Goal: Task Accomplishment & Management: Manage account settings

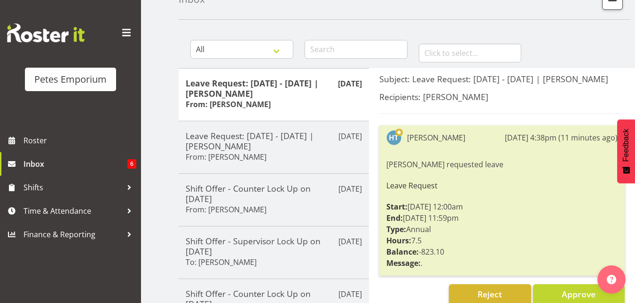
scroll to position [65, 0]
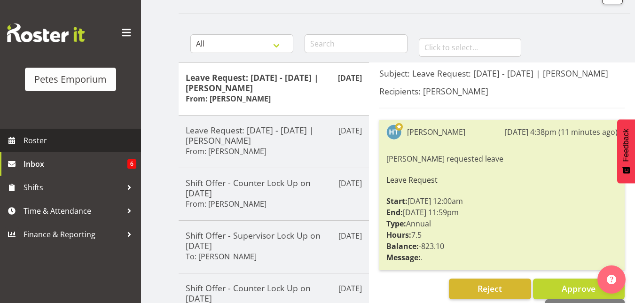
click at [53, 138] on span "Roster" at bounding box center [80, 141] width 113 height 14
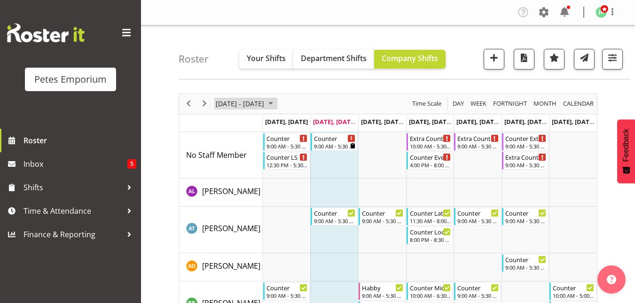
click at [276, 102] on span "August 2025" at bounding box center [270, 104] width 11 height 12
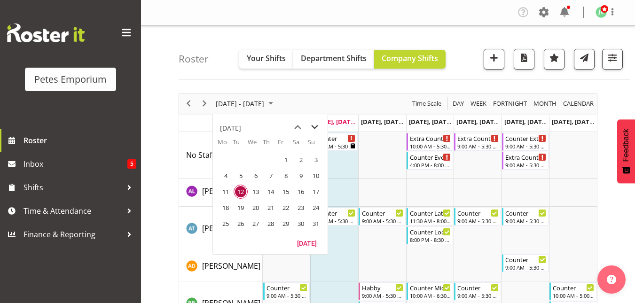
click at [318, 123] on span "next month" at bounding box center [314, 127] width 16 height 17
click at [288, 176] on span "10" at bounding box center [286, 176] width 14 height 14
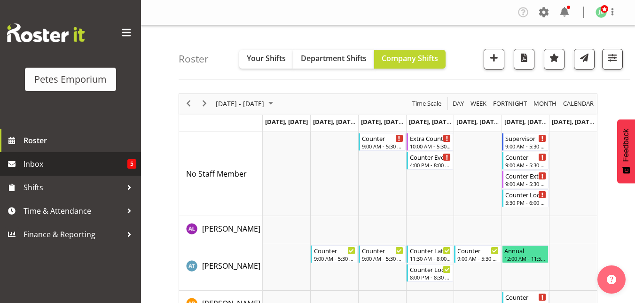
click at [87, 164] on span "Inbox" at bounding box center [76, 164] width 104 height 14
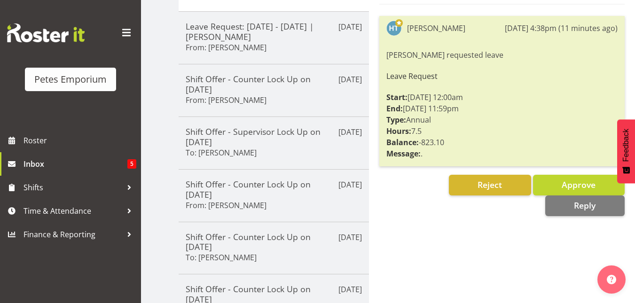
scroll to position [178, 0]
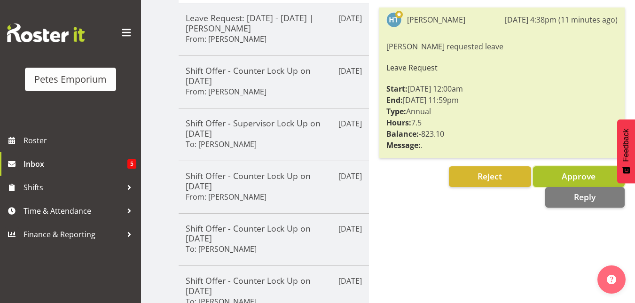
click at [555, 173] on button "Approve" at bounding box center [579, 176] width 92 height 21
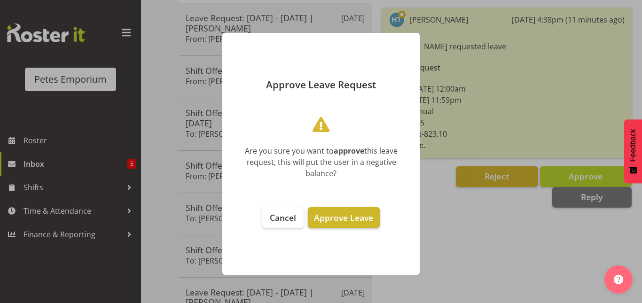
click at [332, 214] on span "Approve Leave" at bounding box center [343, 217] width 59 height 11
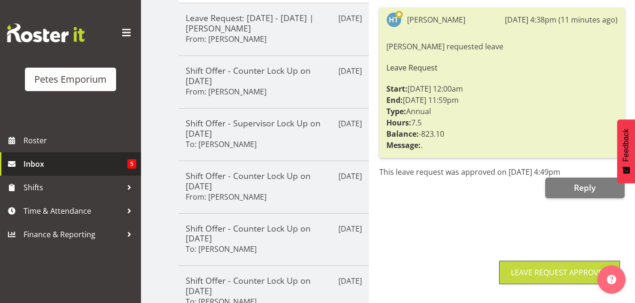
click at [47, 165] on span "Inbox" at bounding box center [76, 164] width 104 height 14
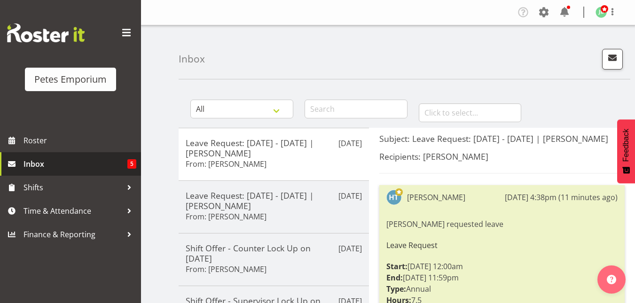
click at [32, 166] on span "Inbox" at bounding box center [76, 164] width 104 height 14
